Goal: Find specific page/section: Find specific page/section

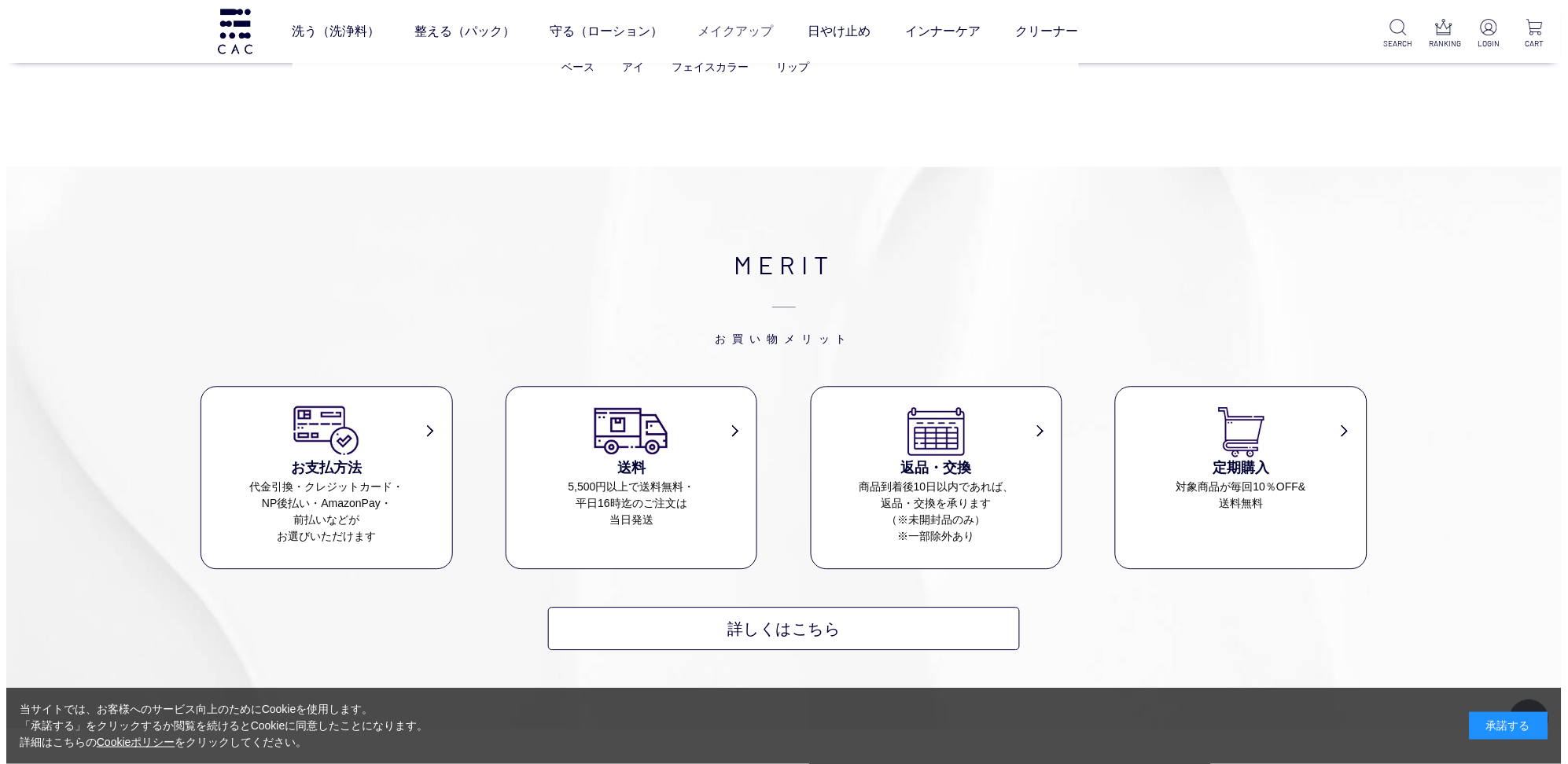
scroll to position [4064, 0]
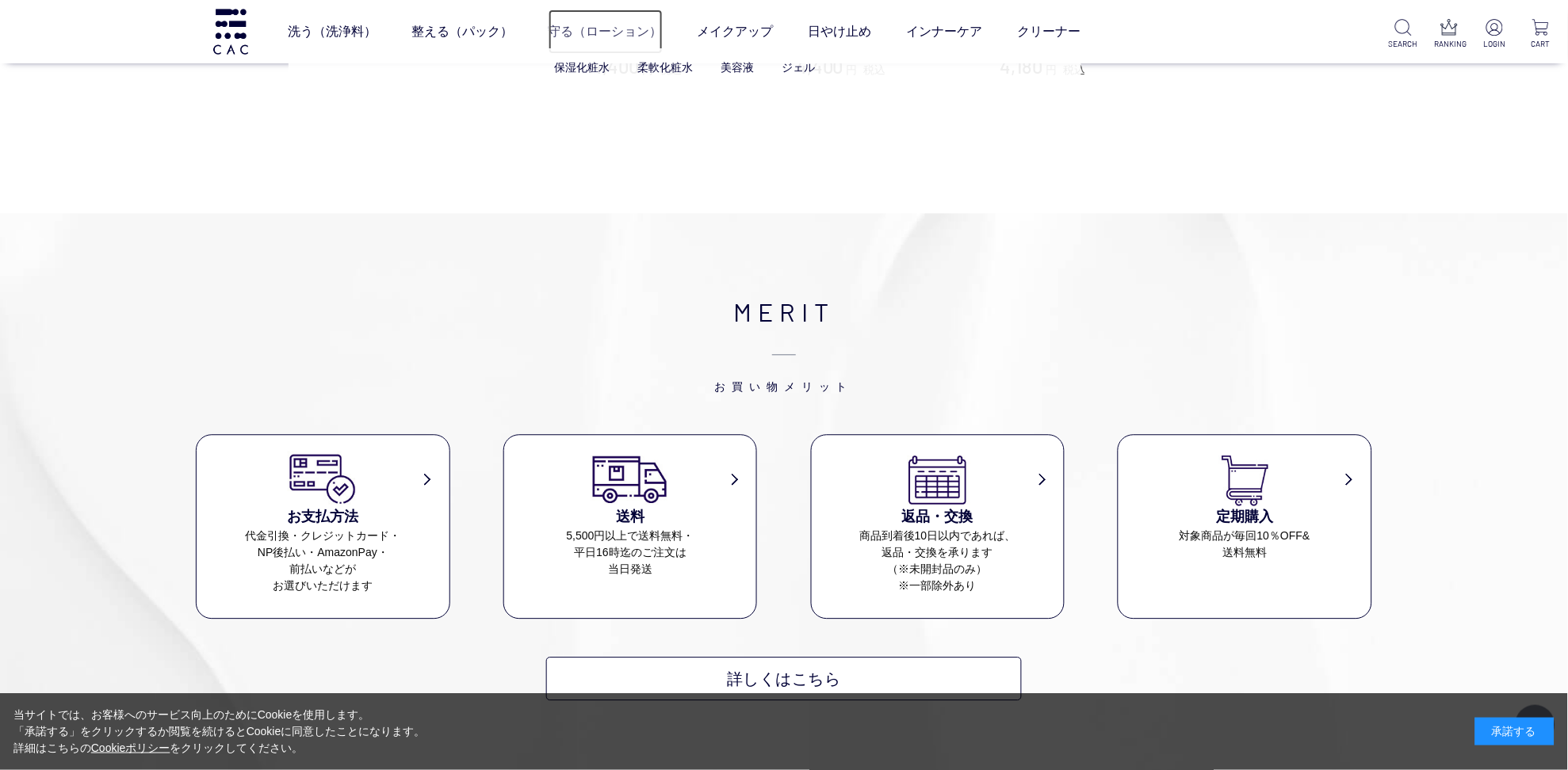
click at [584, 24] on link "守る（ローション）" at bounding box center [606, 32] width 114 height 45
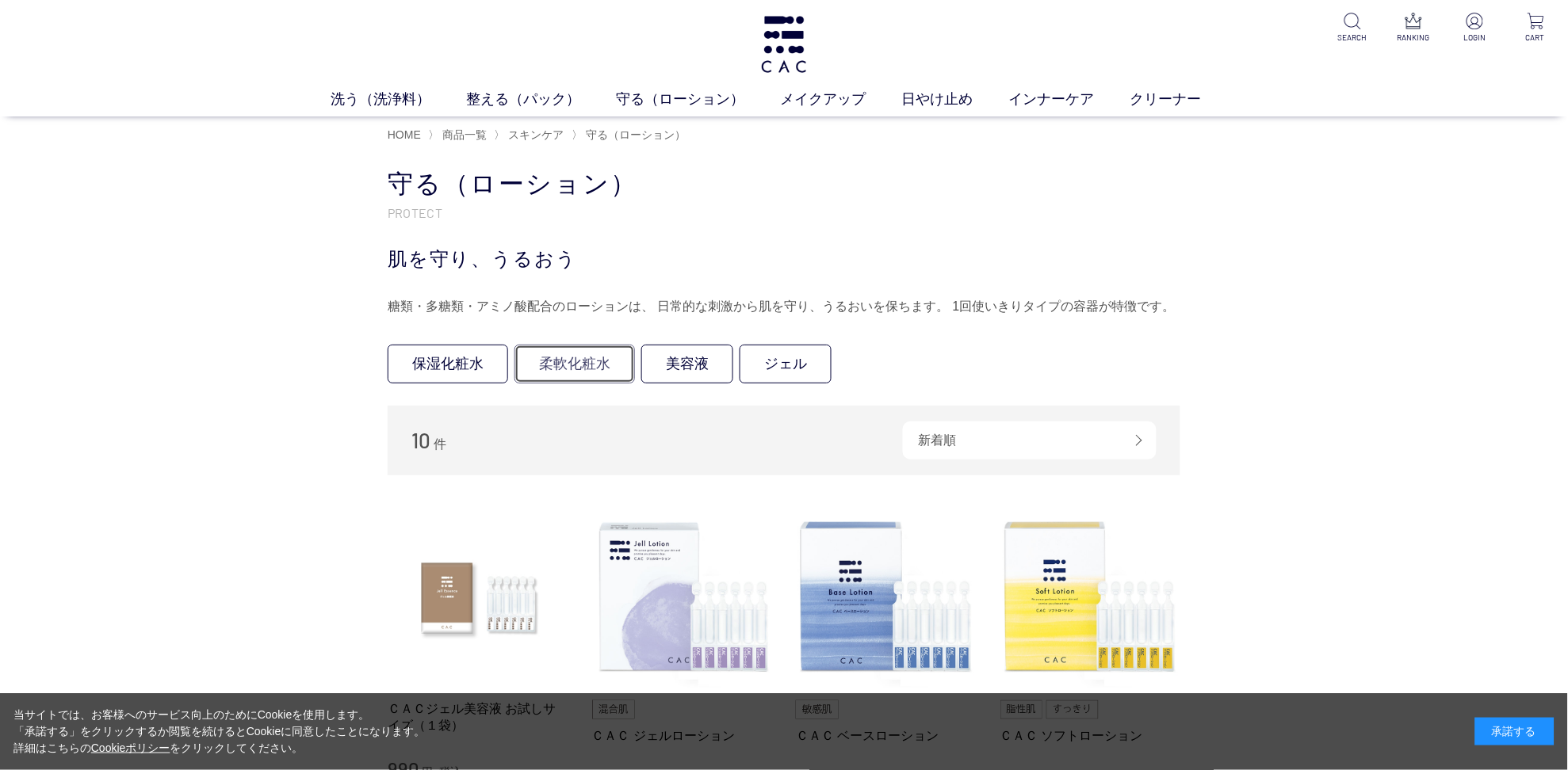
click at [586, 366] on link "柔軟化粧水" at bounding box center [575, 364] width 120 height 39
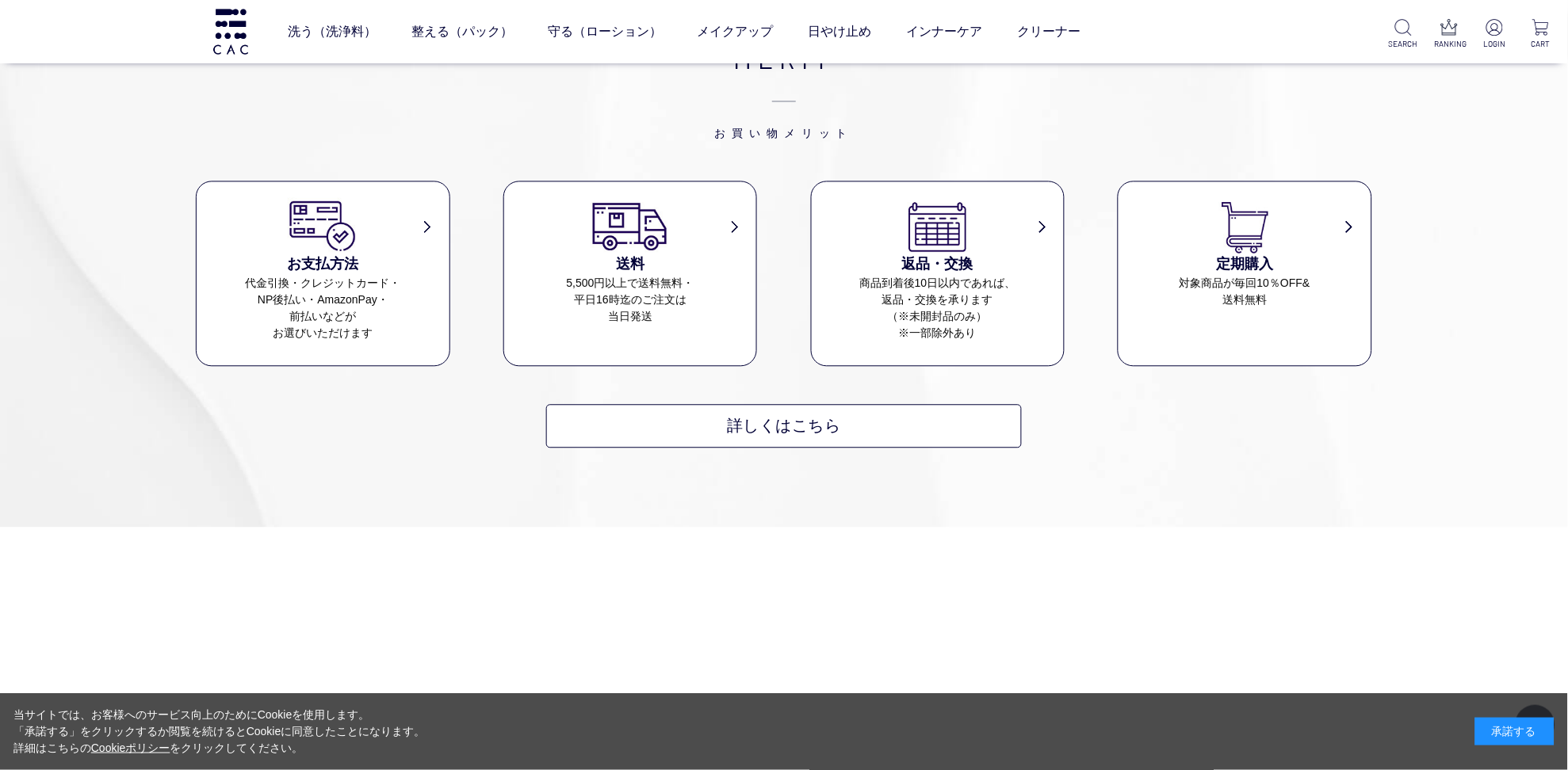
scroll to position [833, 0]
